Goal: Task Accomplishment & Management: Manage account settings

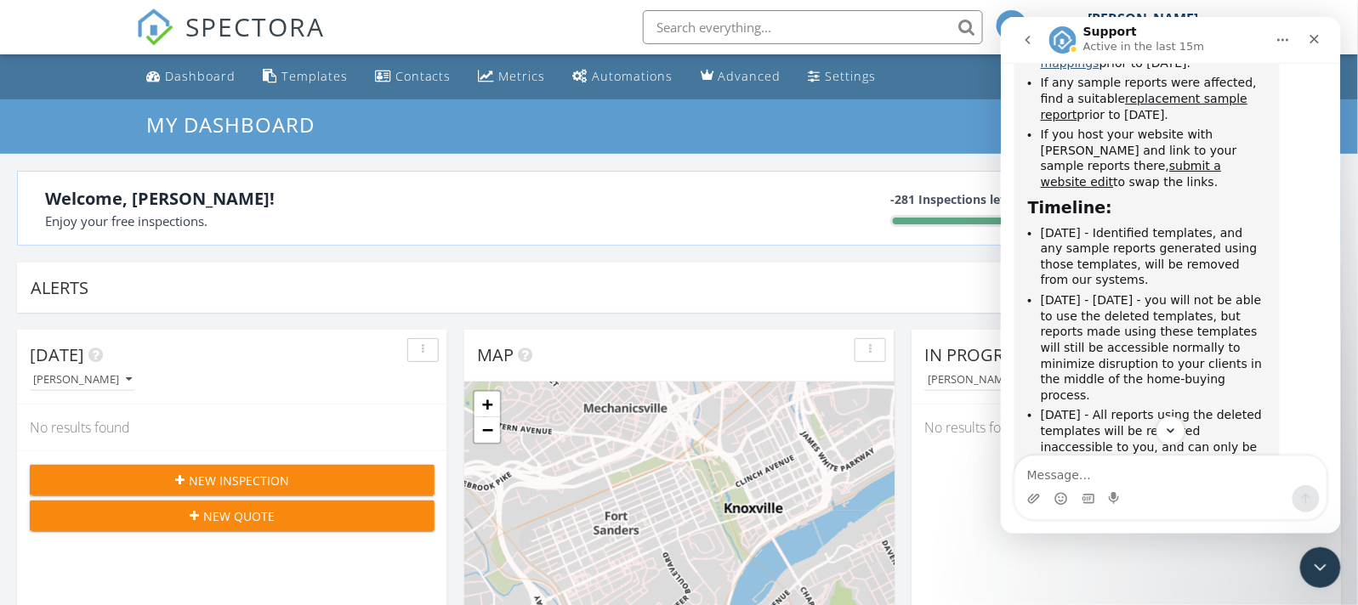
scroll to position [1290, 0]
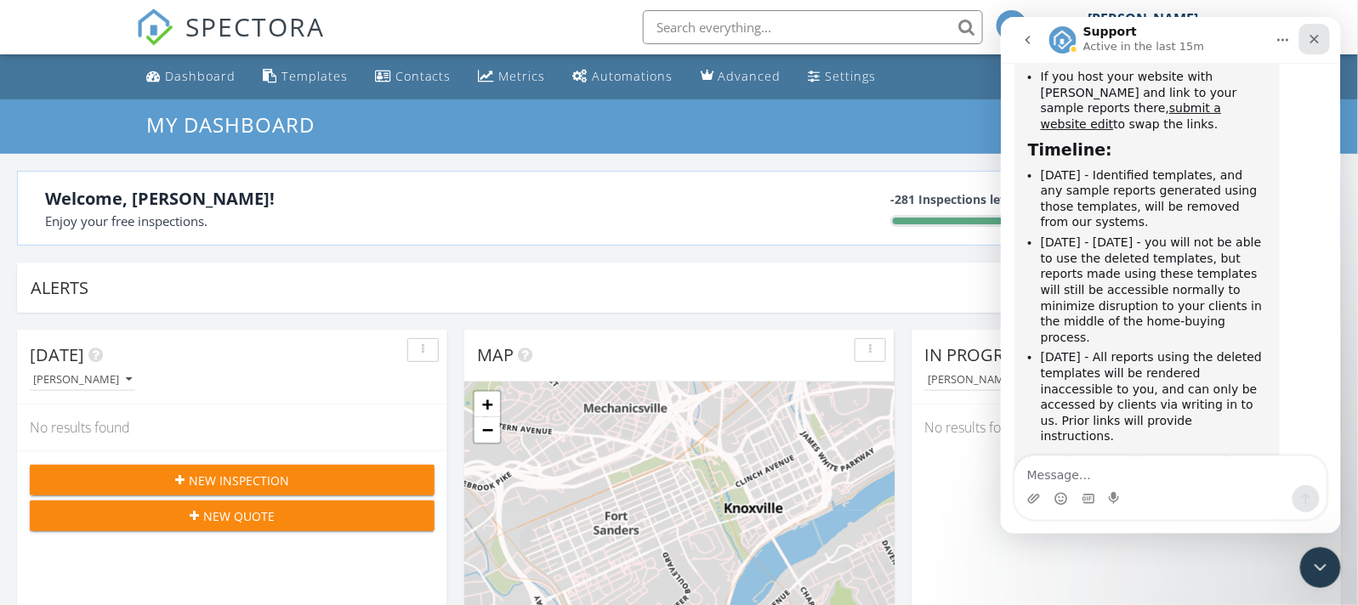
click at [1310, 43] on icon "Close" at bounding box center [1314, 38] width 14 height 14
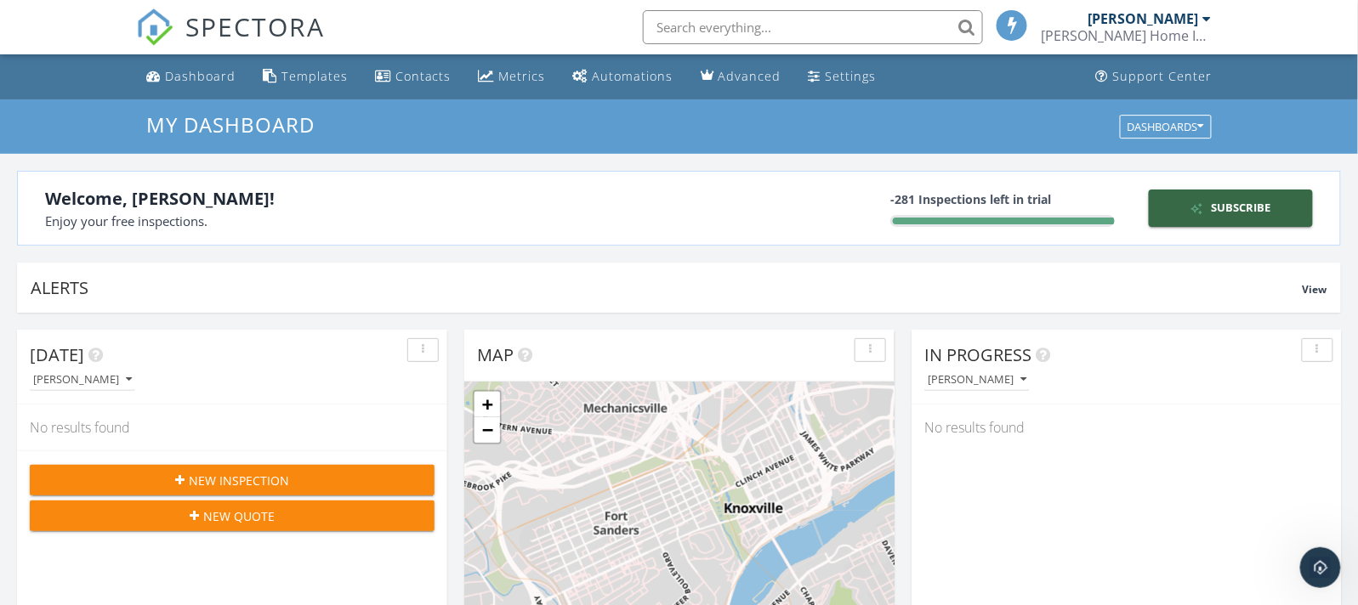
click at [1174, 26] on div "[PERSON_NAME]" at bounding box center [1142, 18] width 111 height 17
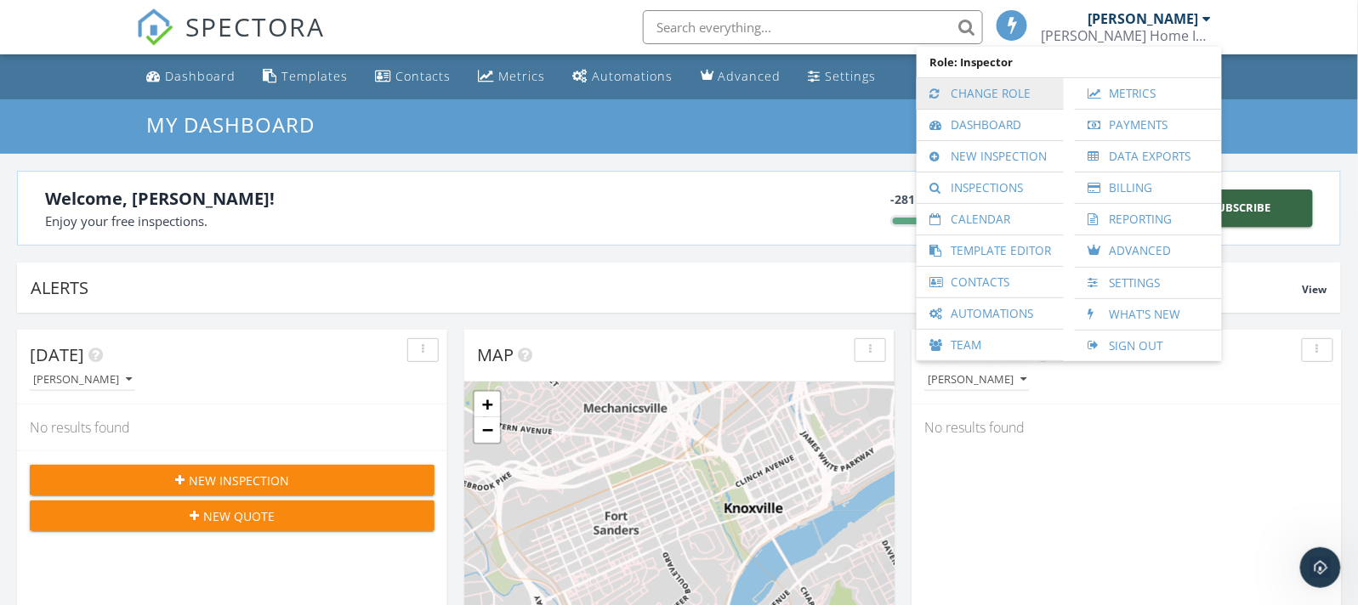
click at [1000, 99] on link "Change Role" at bounding box center [990, 93] width 130 height 31
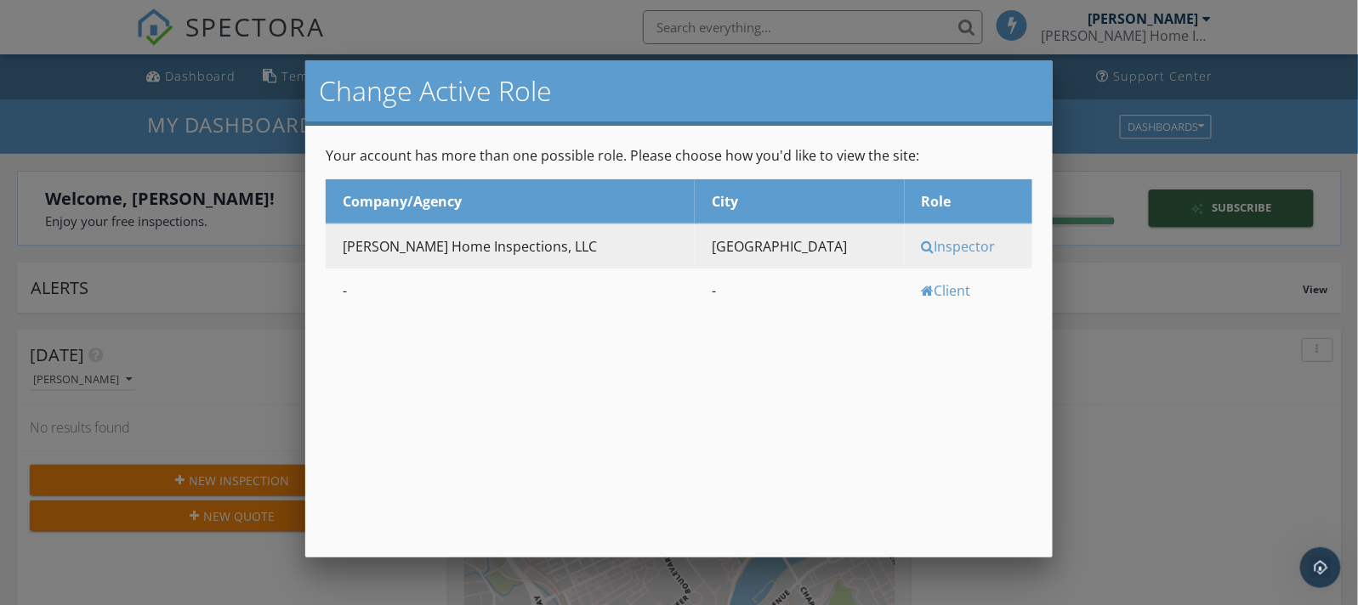
click at [1074, 126] on div at bounding box center [679, 293] width 1358 height 757
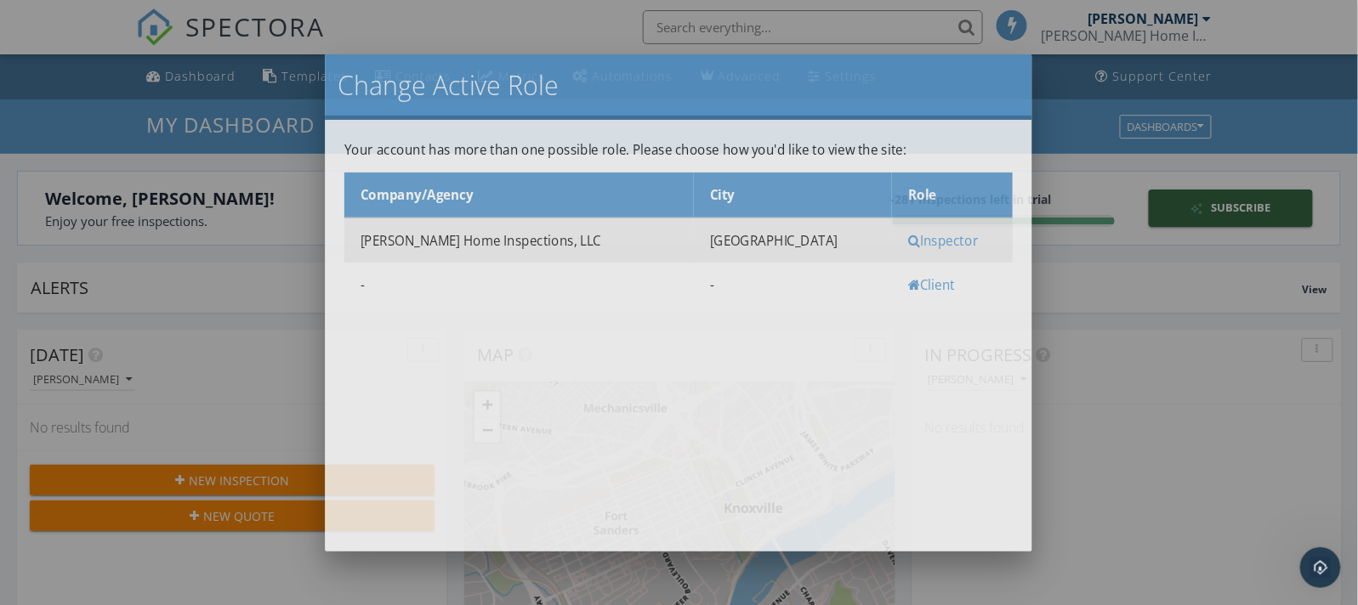
scroll to position [9, 9]
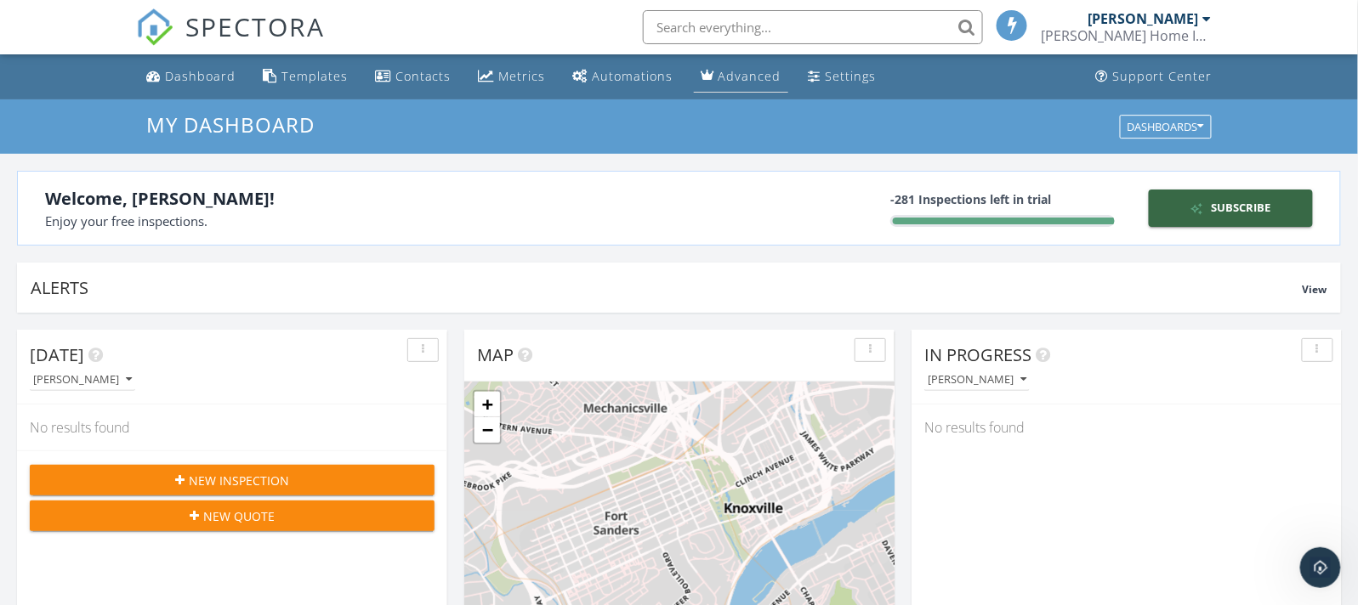
click at [720, 89] on link "Advanced" at bounding box center [741, 76] width 94 height 31
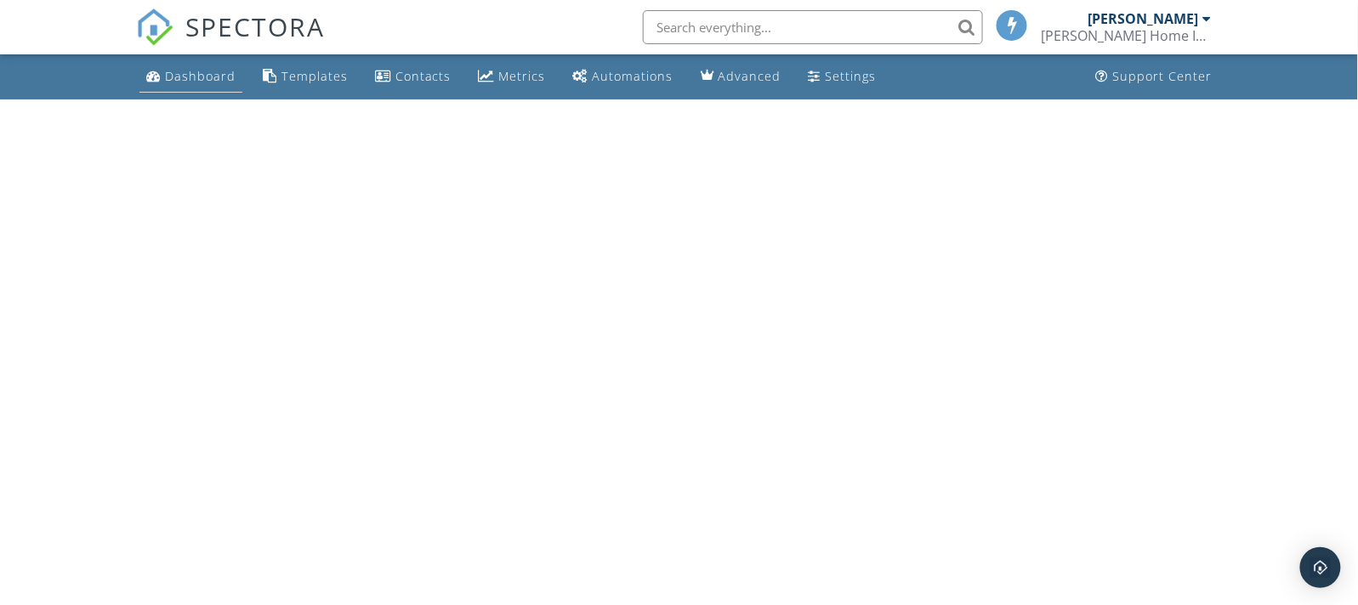
click at [187, 70] on div "Dashboard" at bounding box center [200, 76] width 71 height 16
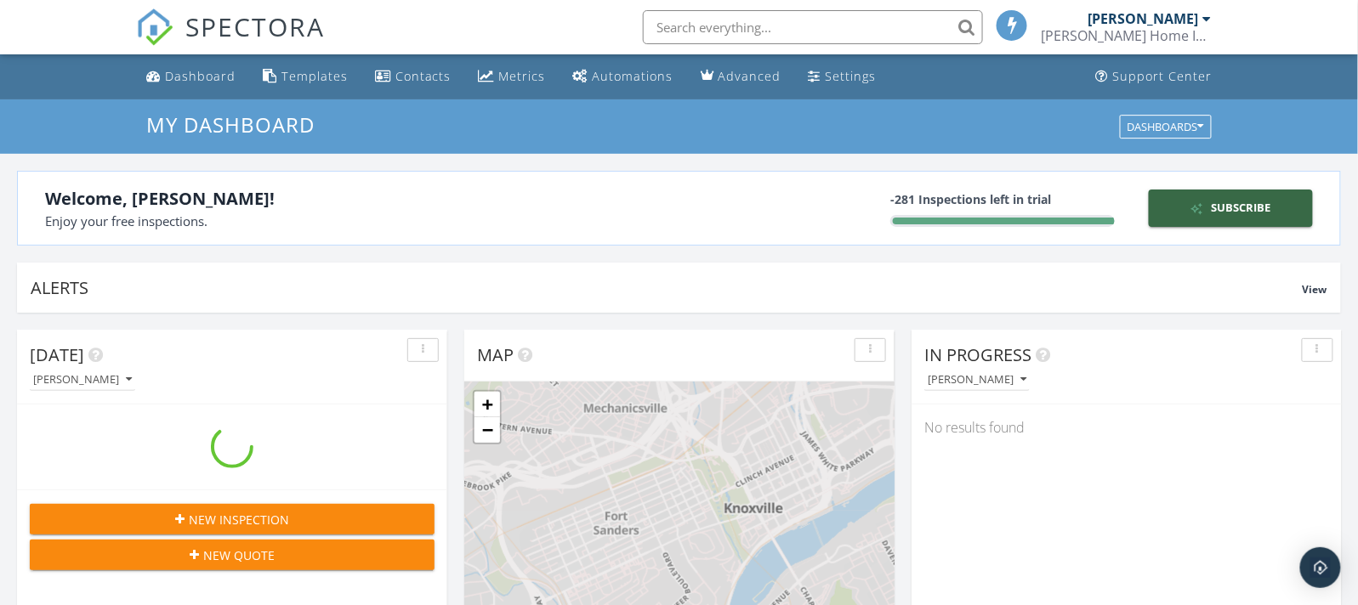
scroll to position [1580, 1391]
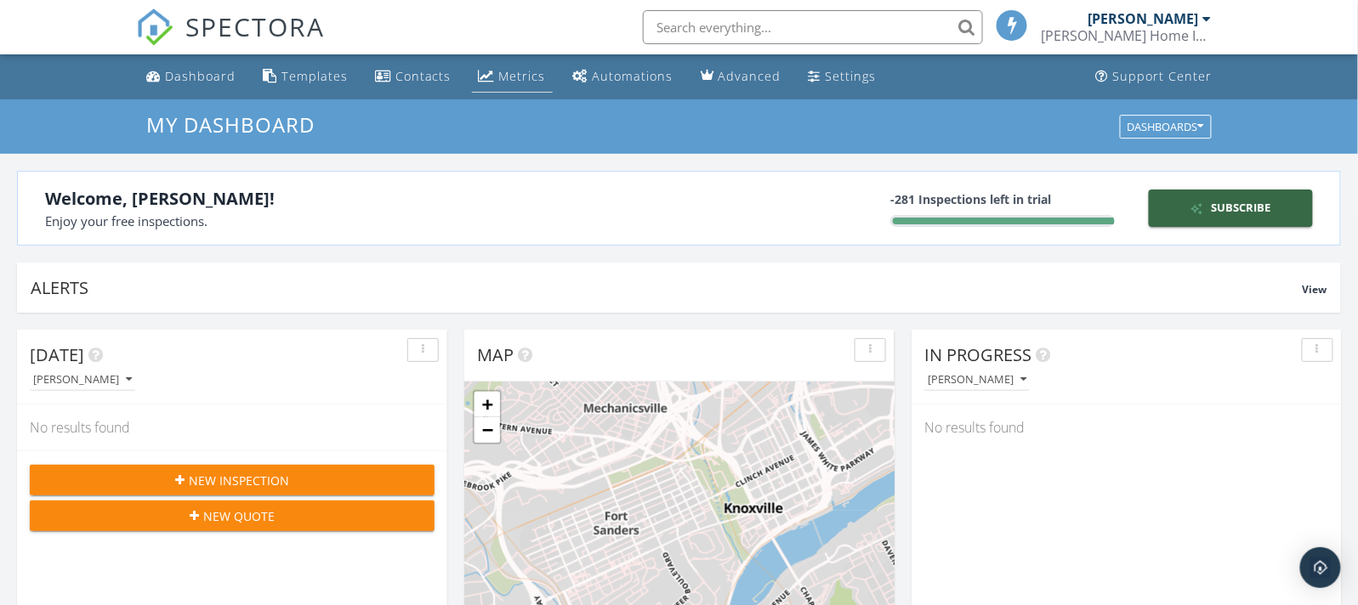
click at [523, 74] on div "Metrics" at bounding box center [522, 76] width 47 height 16
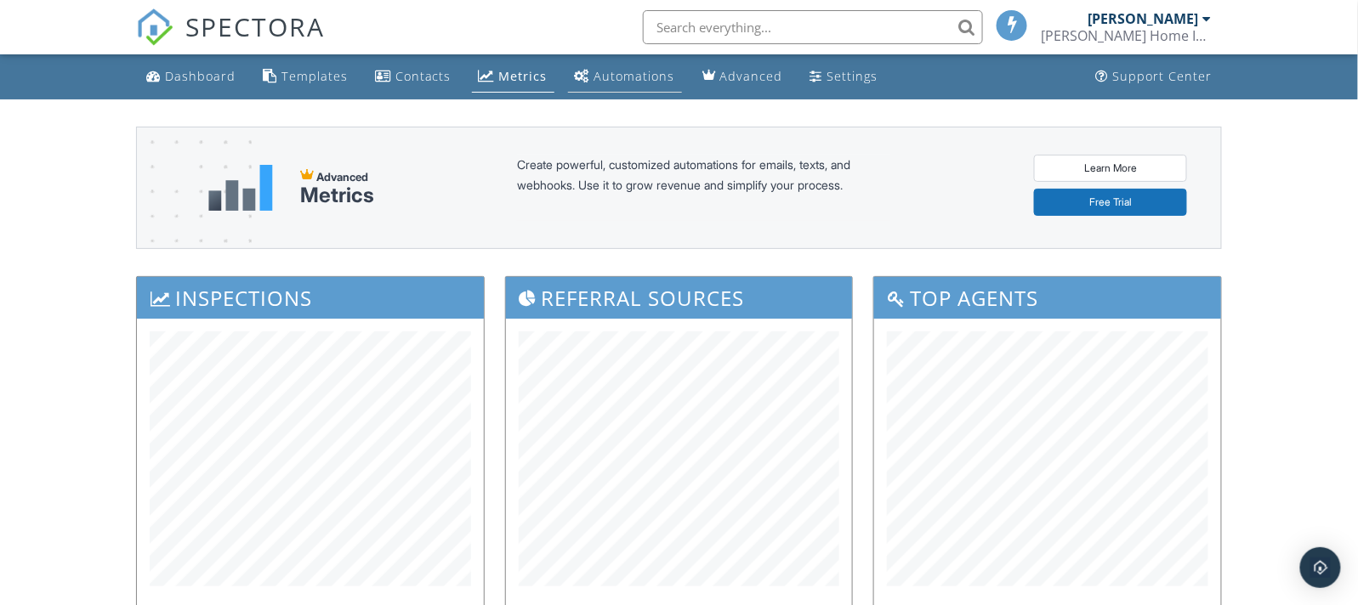
click at [605, 77] on div "Automations" at bounding box center [634, 76] width 81 height 16
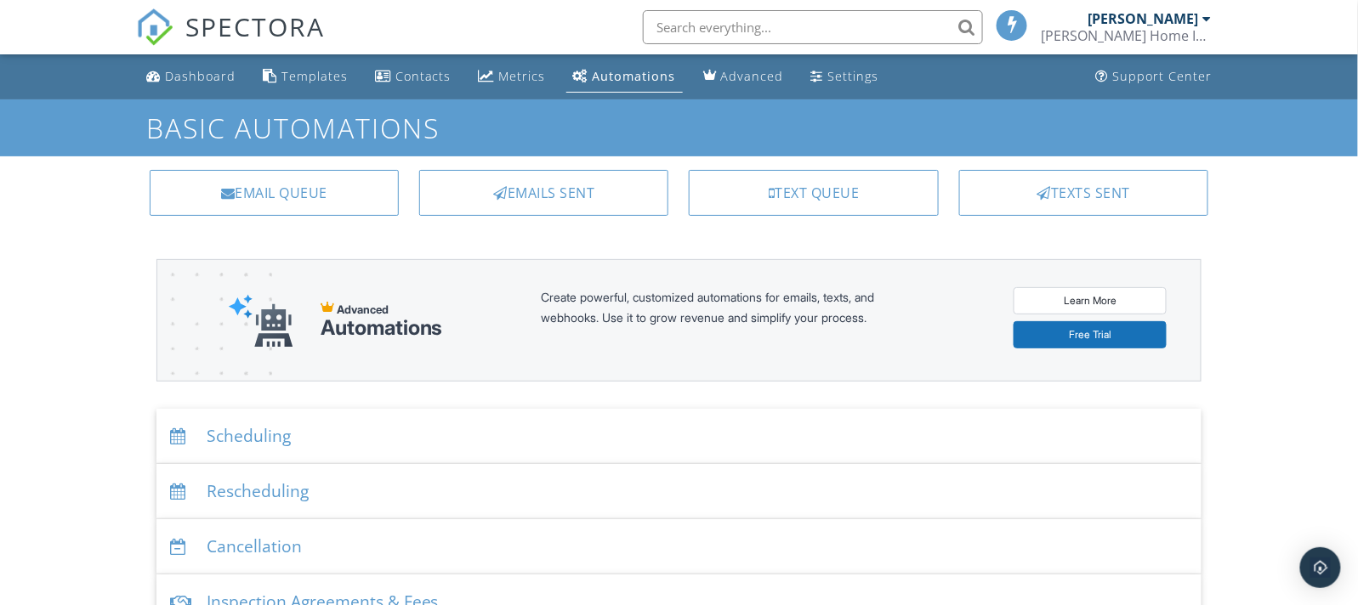
click at [1180, 27] on div "[PERSON_NAME] Home Inspections, LLC" at bounding box center [1126, 35] width 170 height 17
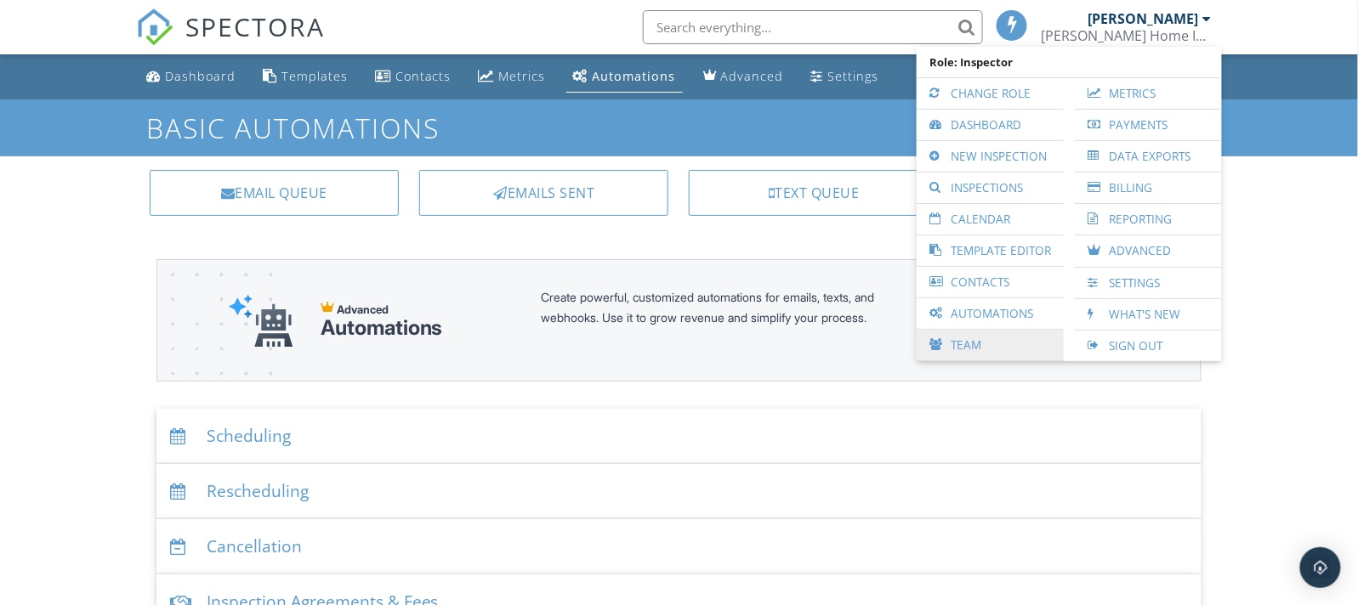
click at [950, 340] on link "Team" at bounding box center [990, 345] width 130 height 31
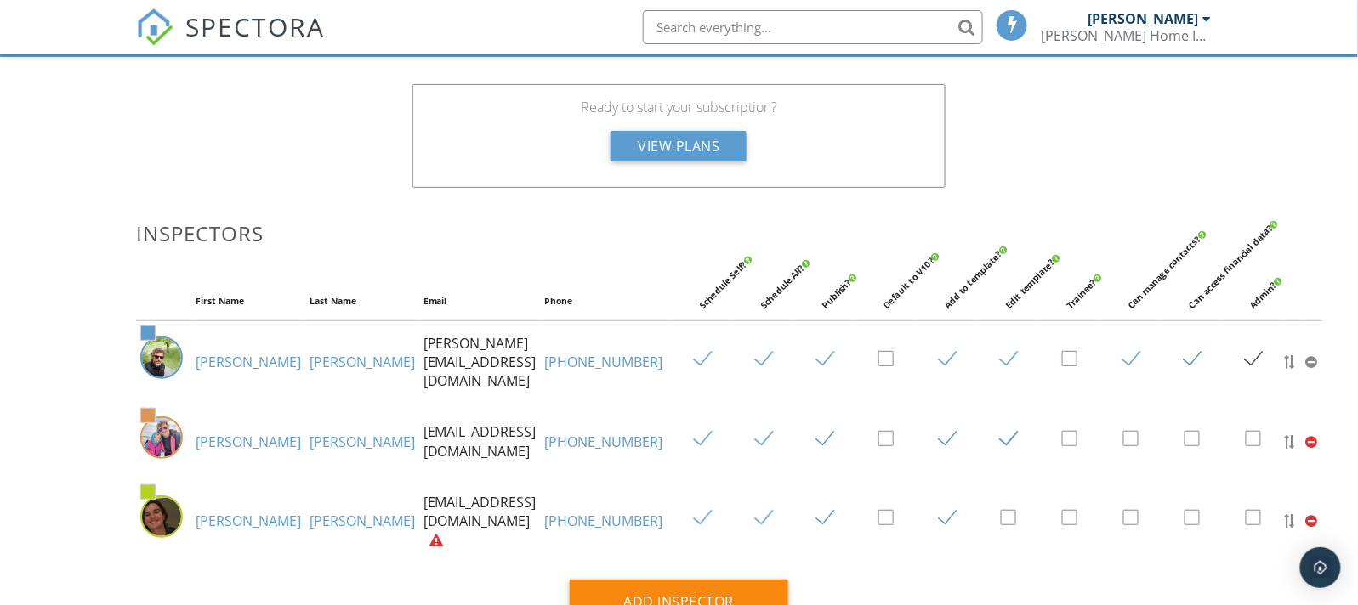
scroll to position [212, 0]
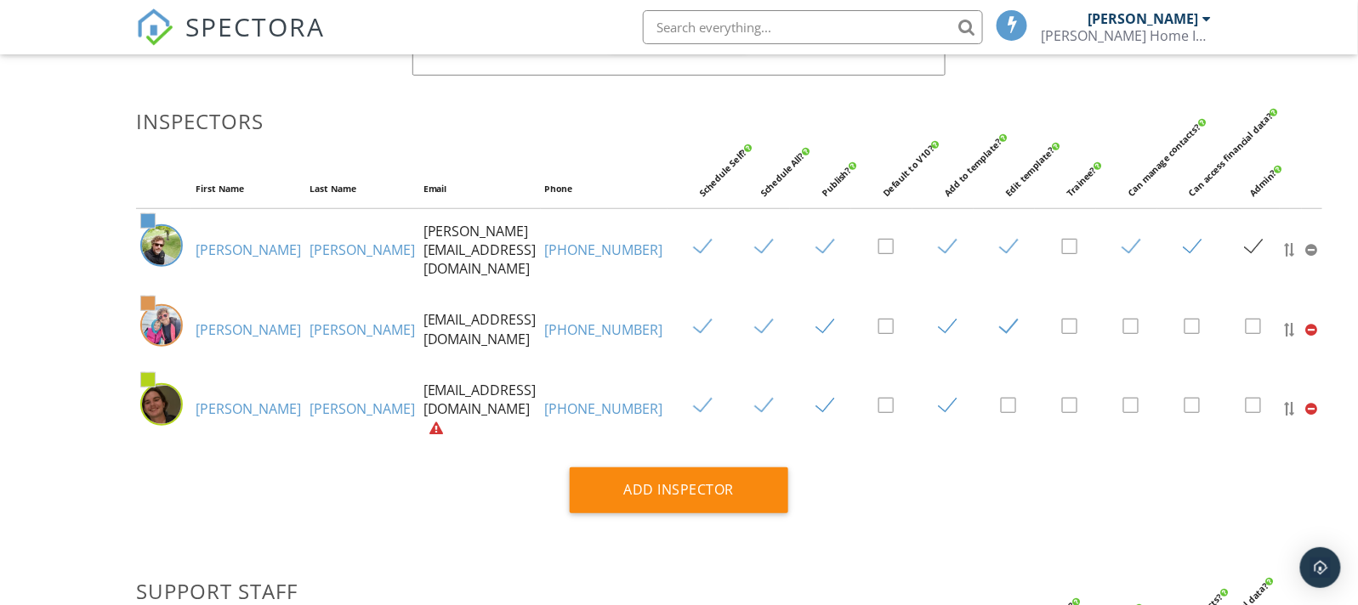
click at [1306, 412] on div at bounding box center [1312, 409] width 12 height 14
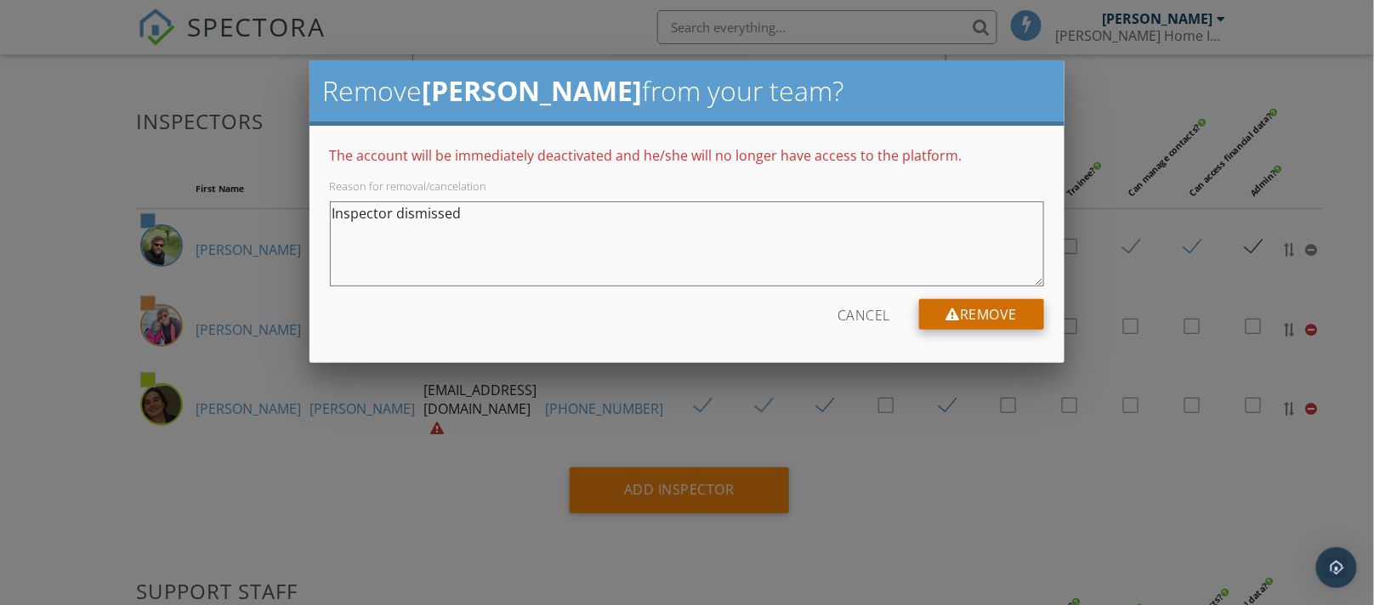
click at [984, 315] on div "Remove" at bounding box center [982, 314] width 126 height 31
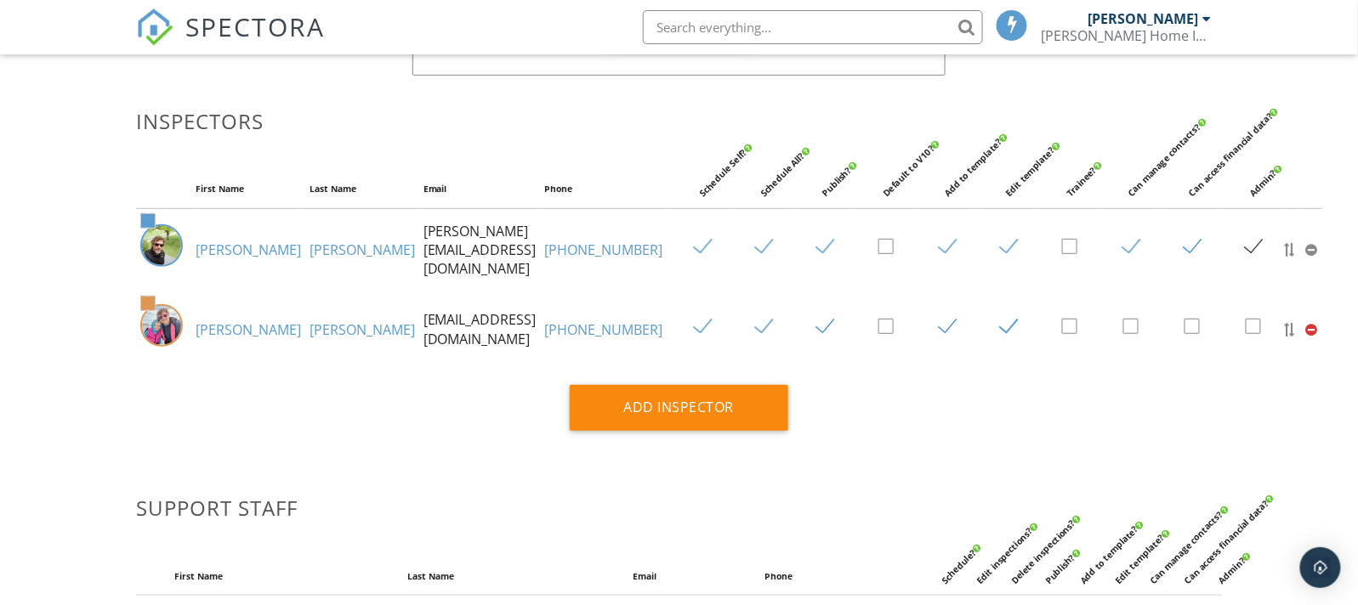
click at [1245, 338] on label at bounding box center [1260, 327] width 30 height 21
click at [1245, 335] on input "checkbox" at bounding box center [1250, 329] width 11 height 11
checkbox input "true"
click at [1245, 258] on label at bounding box center [1260, 247] width 30 height 21
click at [1184, 338] on label at bounding box center [1199, 327] width 30 height 21
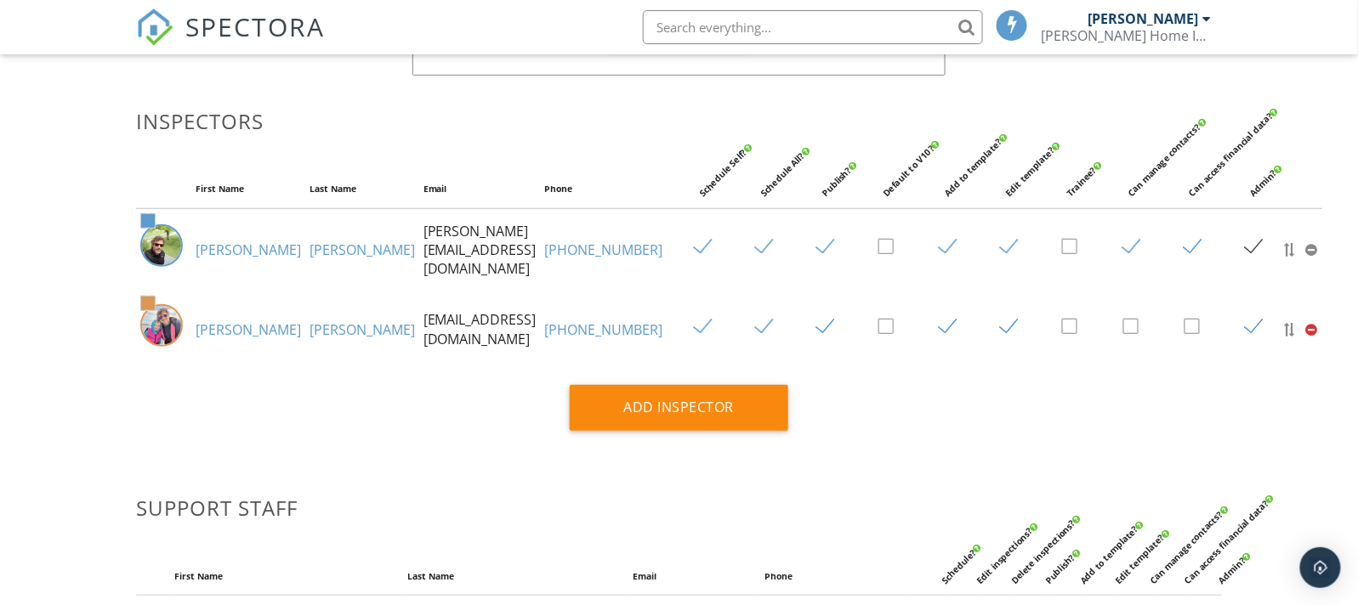
click at [1184, 335] on input "checkbox" at bounding box center [1189, 329] width 11 height 11
checkbox input "true"
click at [1123, 338] on label at bounding box center [1138, 327] width 30 height 21
click at [1123, 335] on input "checkbox" at bounding box center [1128, 329] width 11 height 11
checkbox input "true"
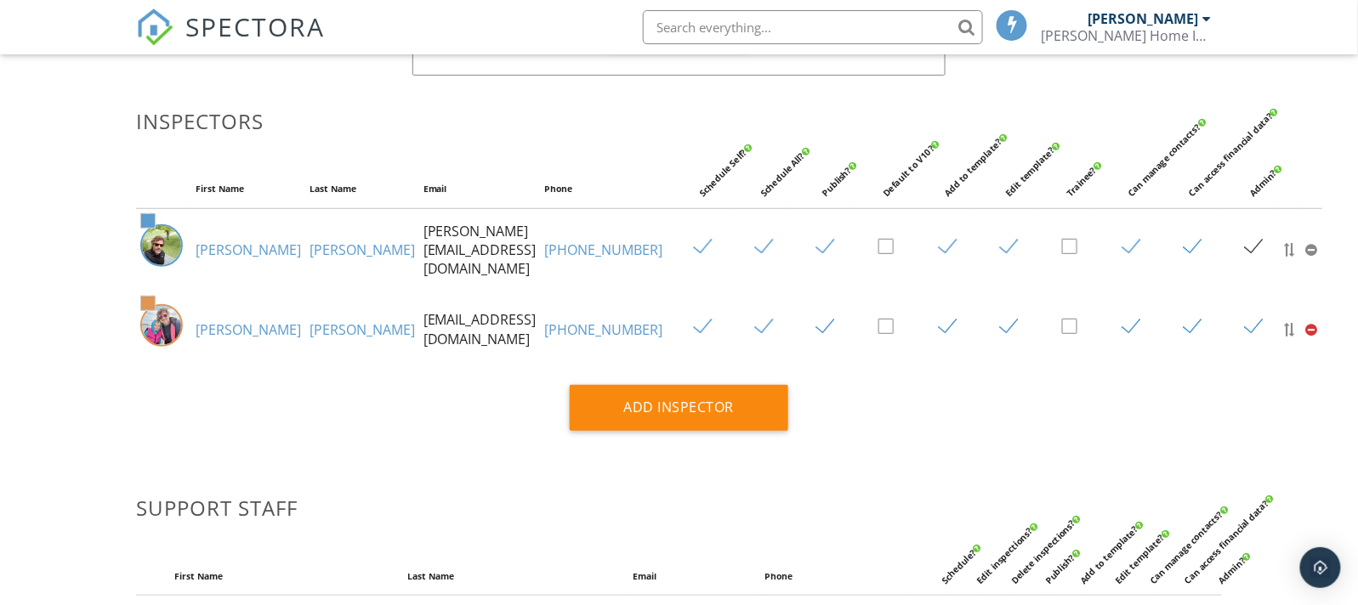
click at [878, 334] on label at bounding box center [893, 327] width 30 height 21
click at [878, 334] on input "checkbox" at bounding box center [883, 329] width 11 height 11
checkbox input "true"
click at [878, 258] on label at bounding box center [893, 247] width 30 height 21
click at [878, 255] on input "checkbox" at bounding box center [883, 249] width 11 height 11
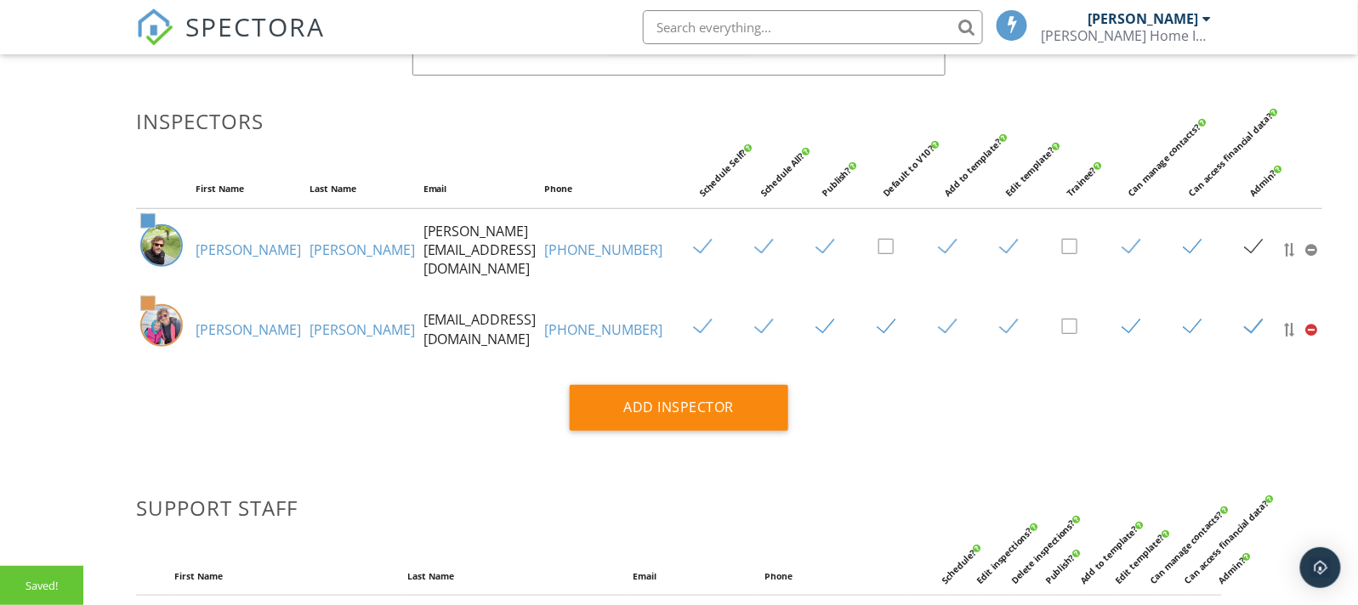
checkbox input "true"
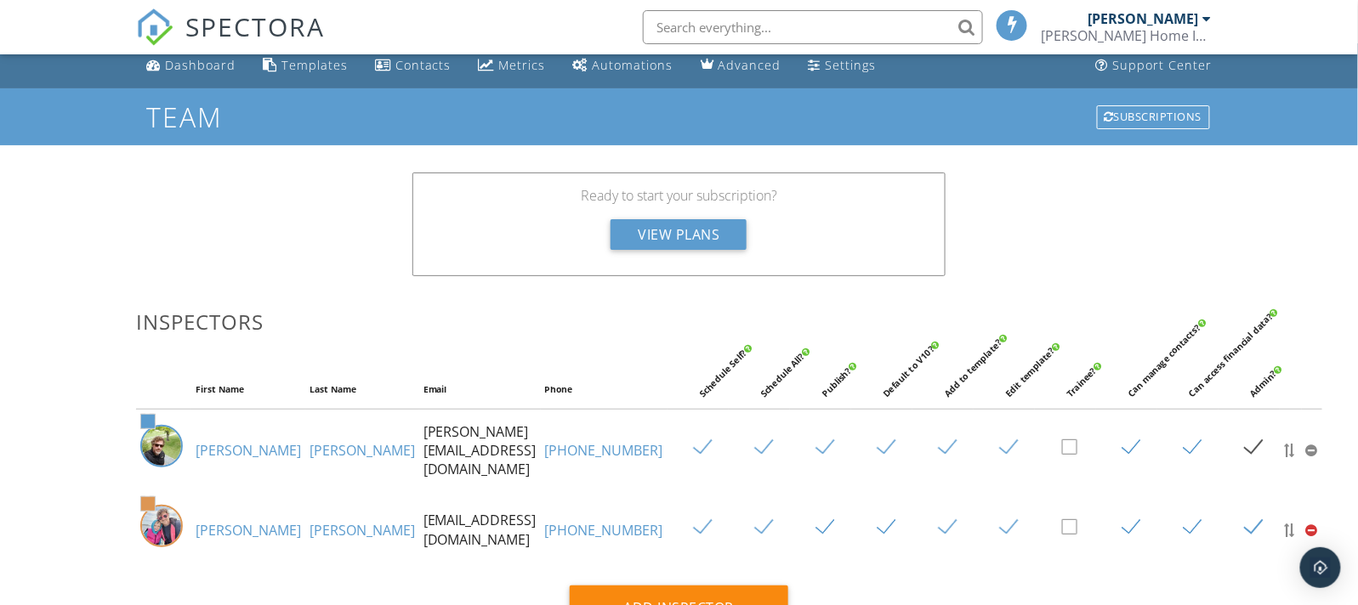
scroll to position [0, 0]
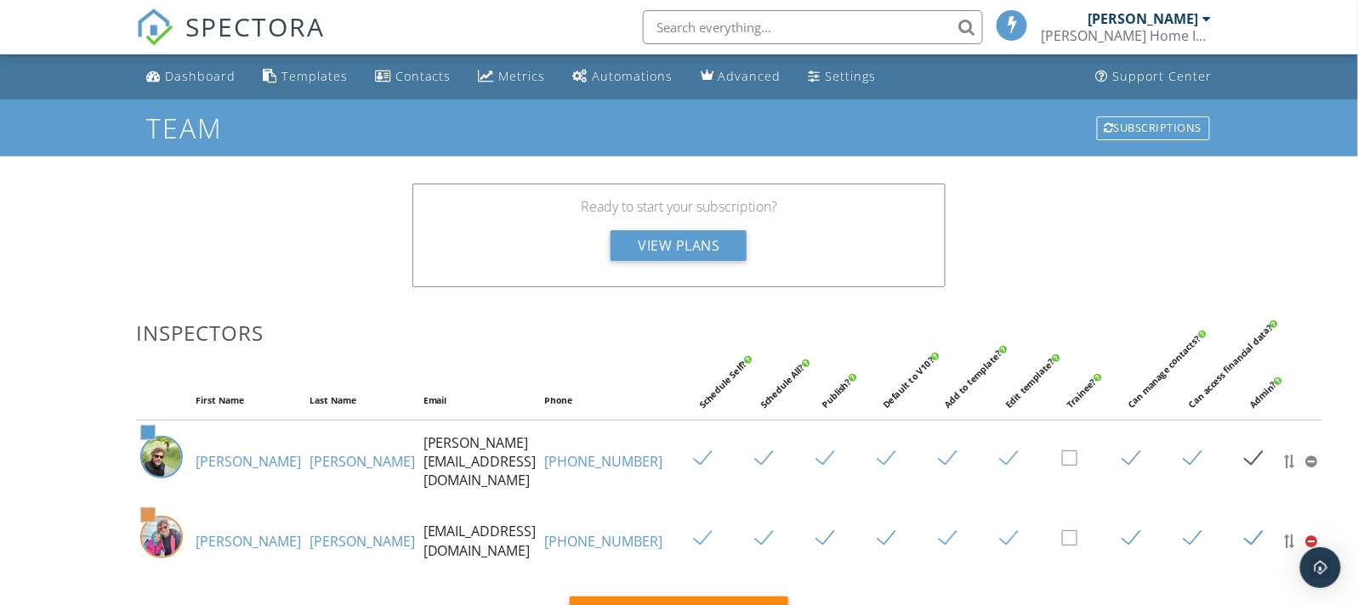
click at [1168, 22] on div "[PERSON_NAME]" at bounding box center [1142, 18] width 111 height 17
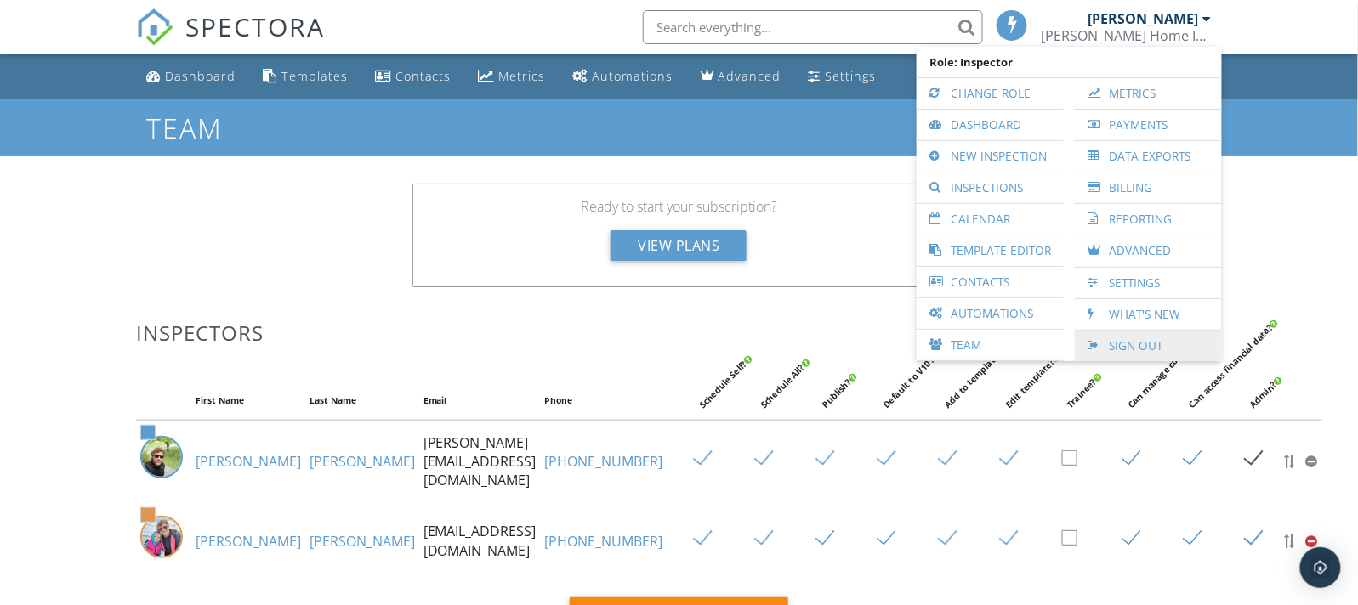
click at [1126, 339] on link "Sign Out" at bounding box center [1148, 346] width 130 height 31
